Goal: Navigation & Orientation: Find specific page/section

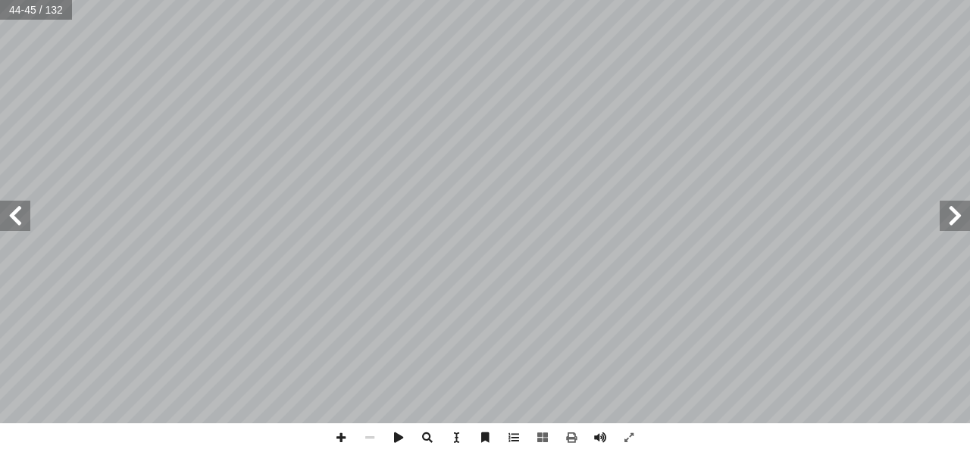
click at [21, 214] on span at bounding box center [15, 216] width 30 height 30
click at [954, 224] on span at bounding box center [955, 216] width 30 height 30
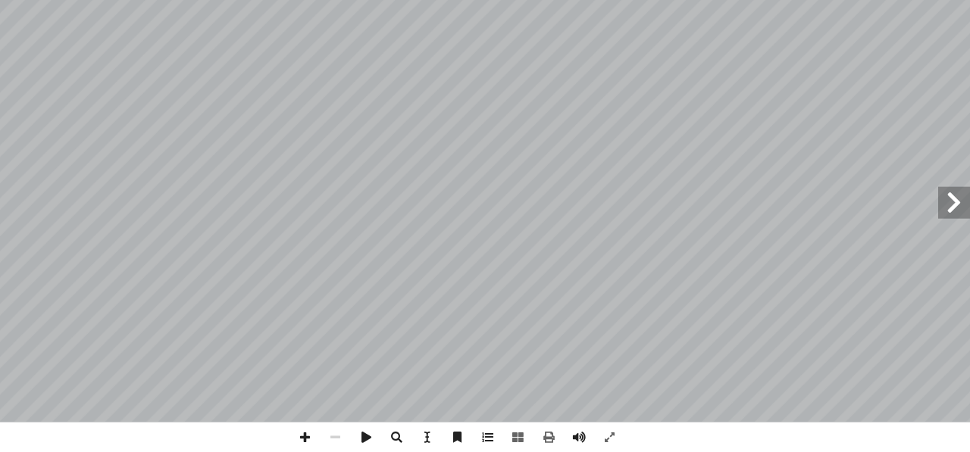
click at [962, 222] on span at bounding box center [955, 216] width 30 height 30
